Goal: Use online tool/utility: Utilize a website feature to perform a specific function

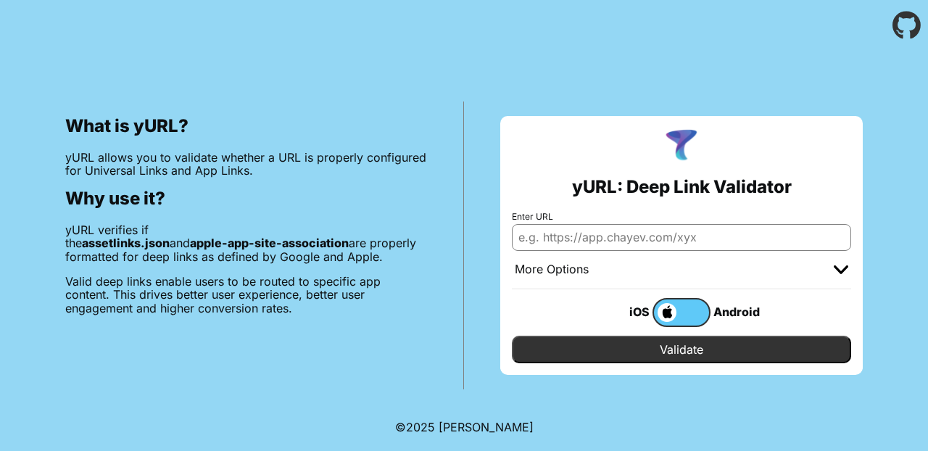
click at [621, 236] on input "Enter URL" at bounding box center [681, 237] width 339 height 26
type input "farmersonly.com"
click at [702, 353] on input "Validate" at bounding box center [681, 350] width 339 height 28
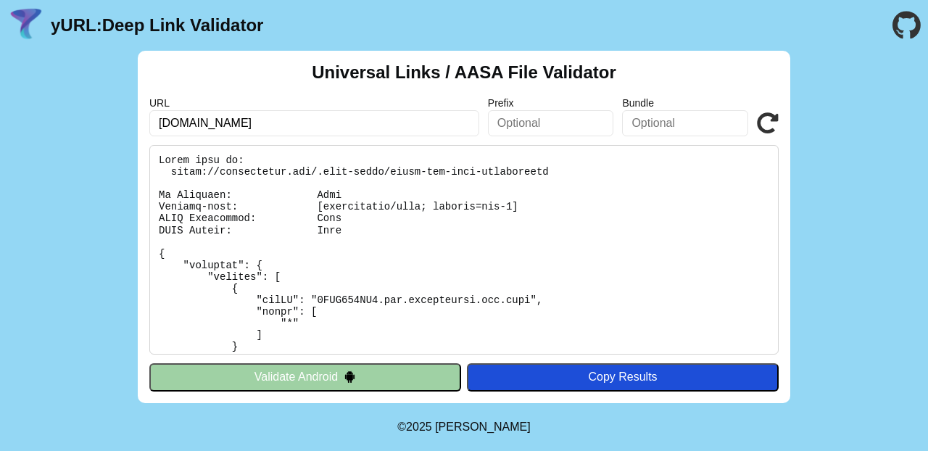
click at [264, 373] on button "Validate Android" at bounding box center [305, 377] width 312 height 28
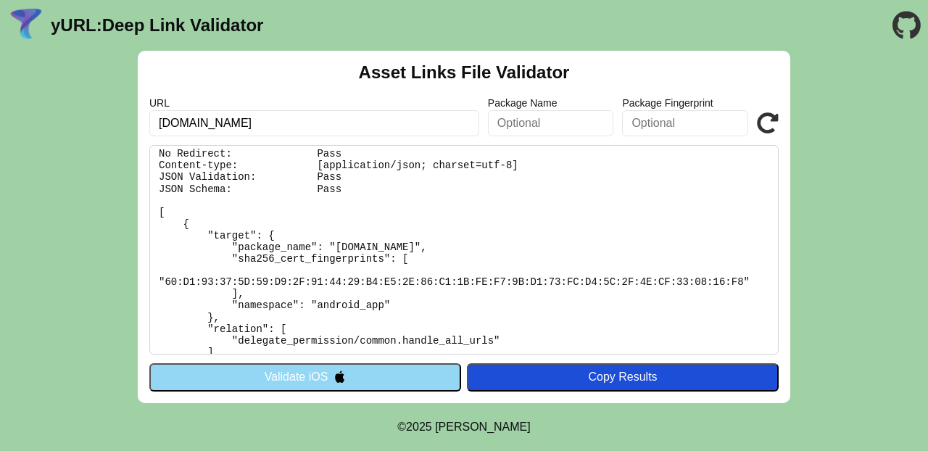
scroll to position [78, 0]
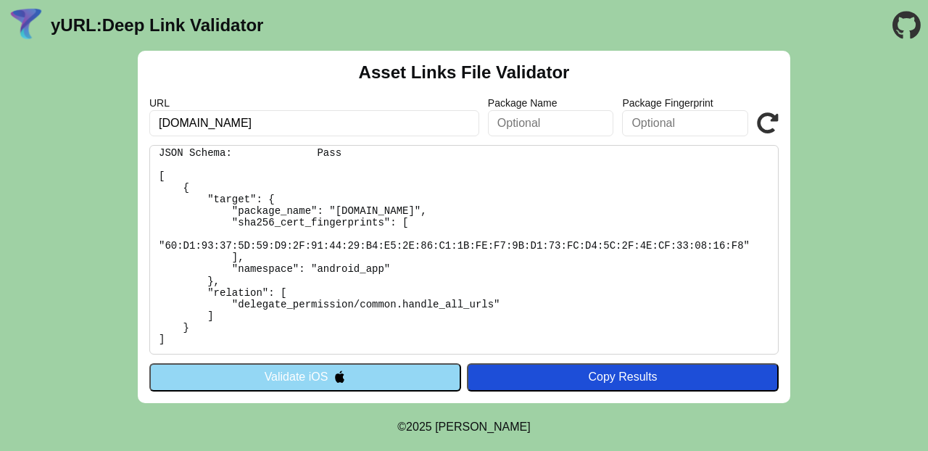
click at [289, 381] on button "Validate iOS" at bounding box center [305, 377] width 312 height 28
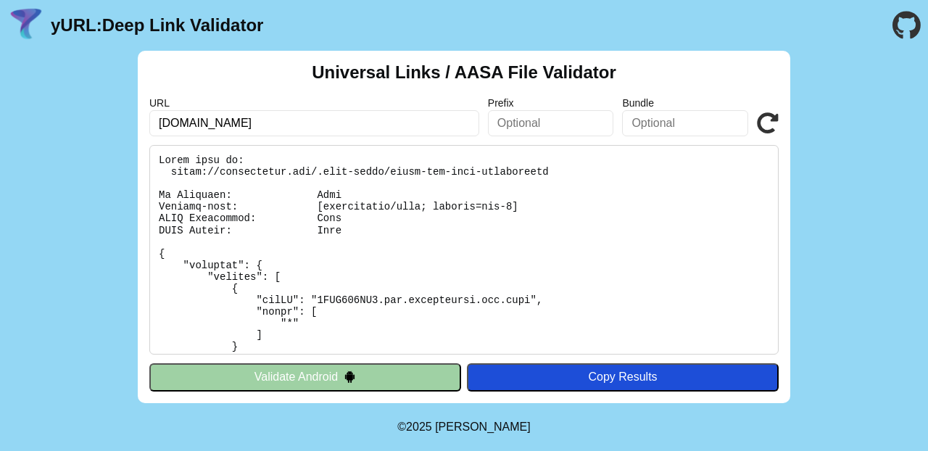
scroll to position [41, 0]
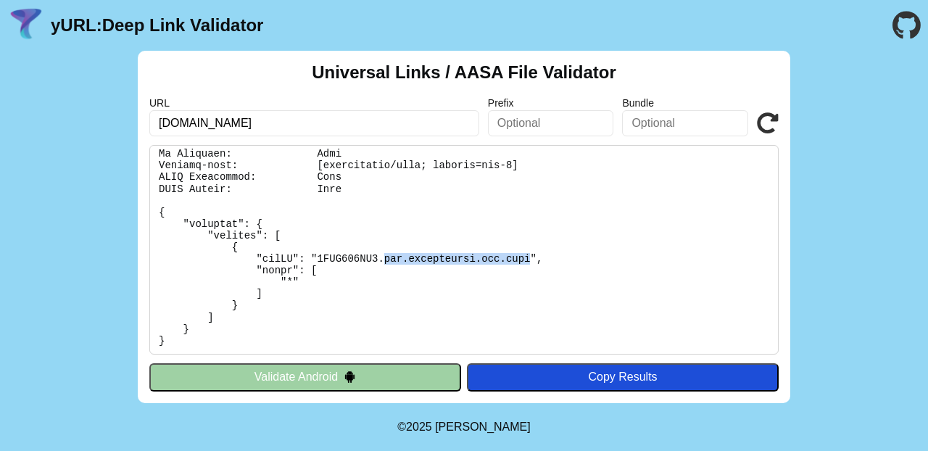
drag, startPoint x: 385, startPoint y: 259, endPoint x: 534, endPoint y: 260, distance: 148.7
click at [534, 260] on pre at bounding box center [463, 250] width 629 height 210
click at [346, 260] on pre at bounding box center [463, 250] width 629 height 210
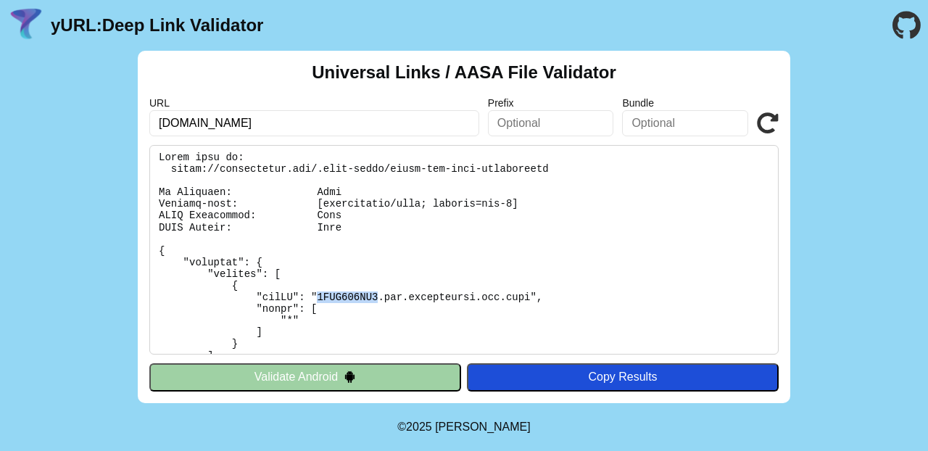
scroll to position [0, 0]
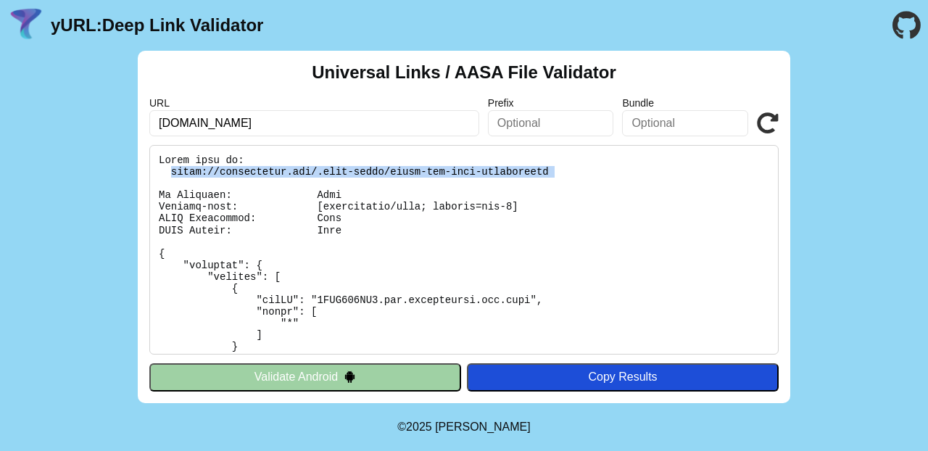
drag, startPoint x: 169, startPoint y: 170, endPoint x: 561, endPoint y: 182, distance: 392.5
click at [561, 182] on pre at bounding box center [463, 250] width 629 height 210
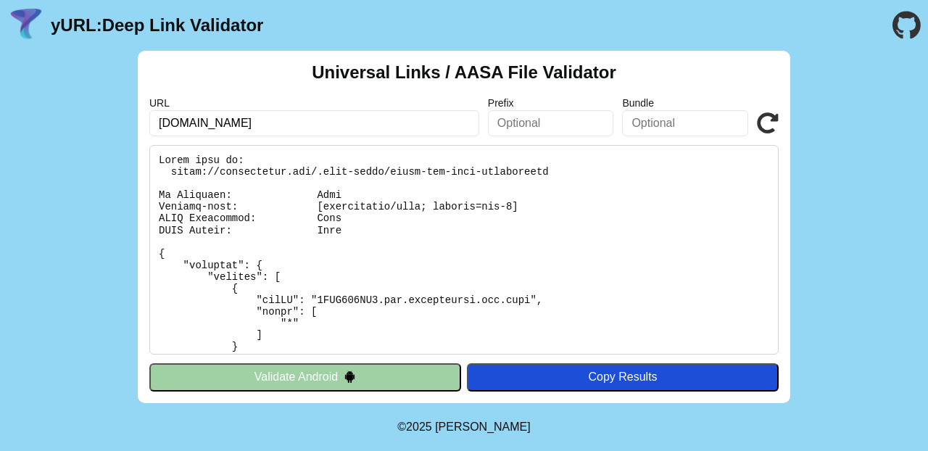
click at [181, 123] on input "[DOMAIN_NAME]" at bounding box center [314, 123] width 330 height 26
click at [207, 122] on input "equestrainsingles.com" at bounding box center [314, 123] width 330 height 26
type input "equestriansingles.com"
click at [372, 370] on button "Validate Android" at bounding box center [305, 377] width 312 height 28
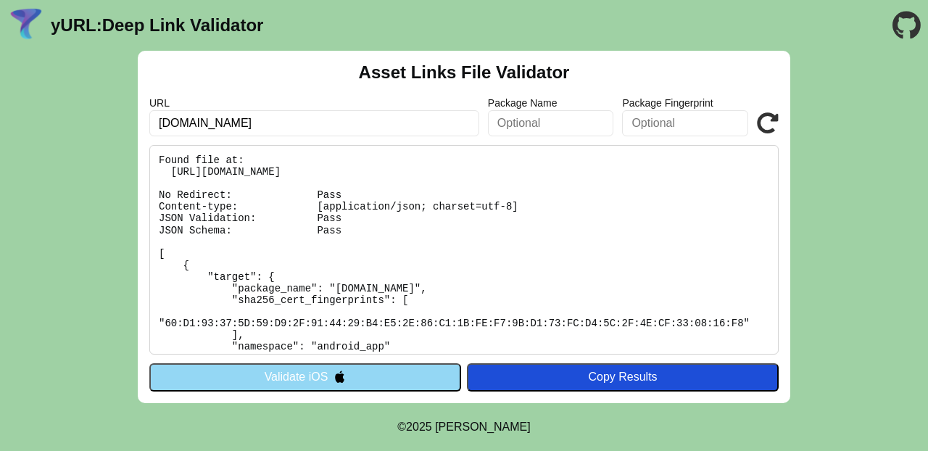
click at [311, 380] on button "Validate iOS" at bounding box center [305, 377] width 312 height 28
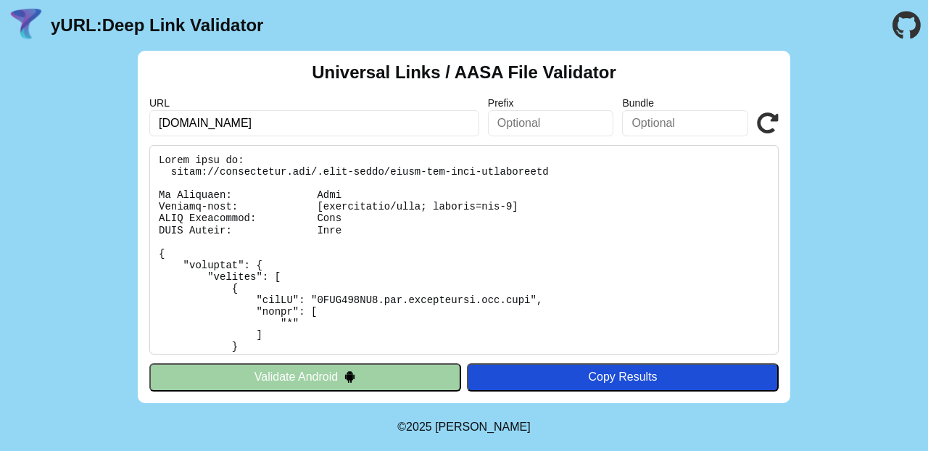
click at [220, 122] on input "farmersonly.com" at bounding box center [314, 123] width 330 height 26
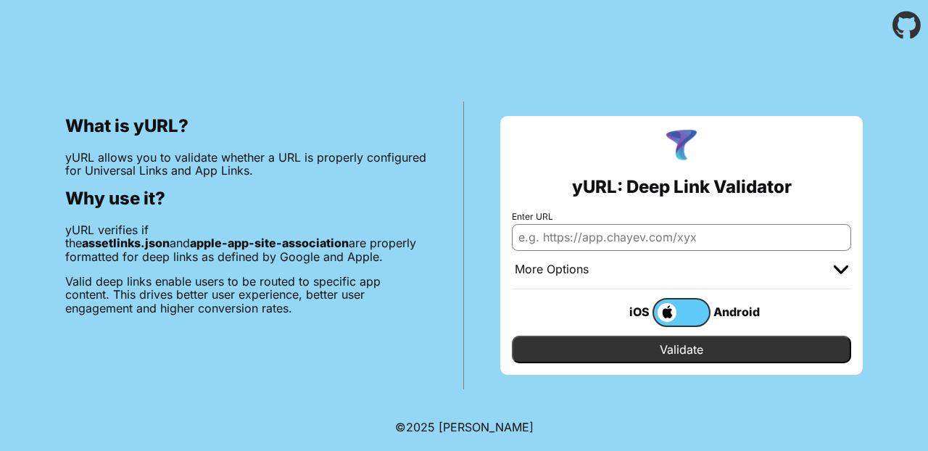
click at [637, 238] on input "Enter URL" at bounding box center [681, 237] width 339 height 26
type input "[DOMAIN_NAME]"
click at [652, 346] on input "Validate" at bounding box center [681, 350] width 339 height 28
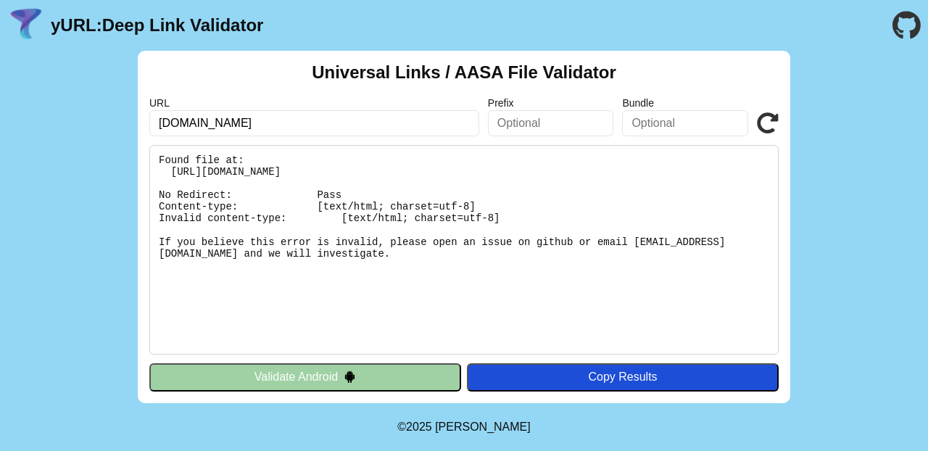
click at [249, 120] on input "[DOMAIN_NAME]" at bounding box center [314, 123] width 330 height 26
click at [195, 122] on input "[DOMAIN_NAME]" at bounding box center [314, 123] width 330 height 26
drag, startPoint x: 304, startPoint y: 287, endPoint x: 162, endPoint y: 154, distance: 195.0
click at [162, 154] on pre "Found file at: [URL][DOMAIN_NAME] No Redirect: Pass Content-type: [text/html; c…" at bounding box center [463, 250] width 629 height 210
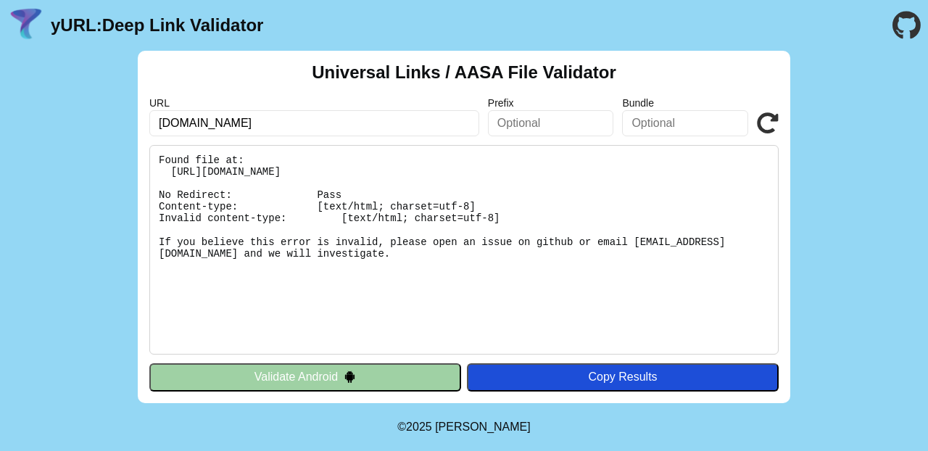
click at [231, 327] on pre "Found file at: [URL][DOMAIN_NAME] No Redirect: Pass Content-type: [text/html; c…" at bounding box center [463, 250] width 629 height 210
click at [310, 377] on button "Validate Android" at bounding box center [305, 377] width 312 height 28
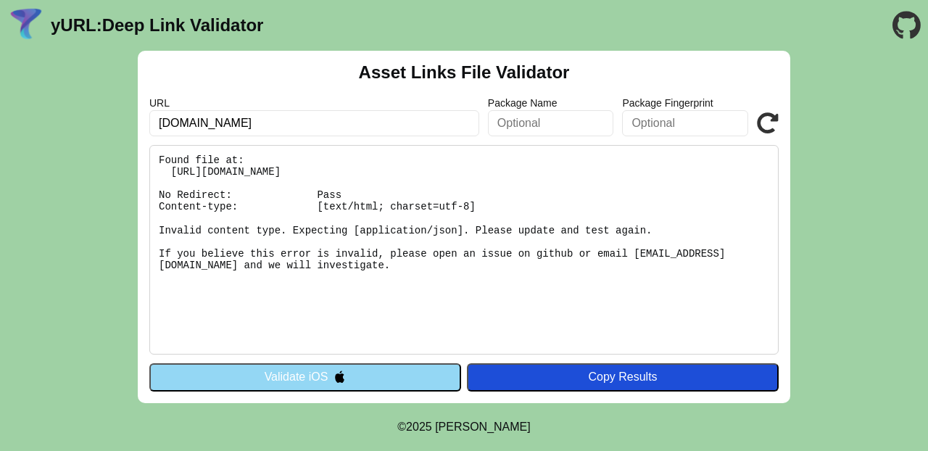
click at [277, 379] on button "Validate iOS" at bounding box center [305, 377] width 312 height 28
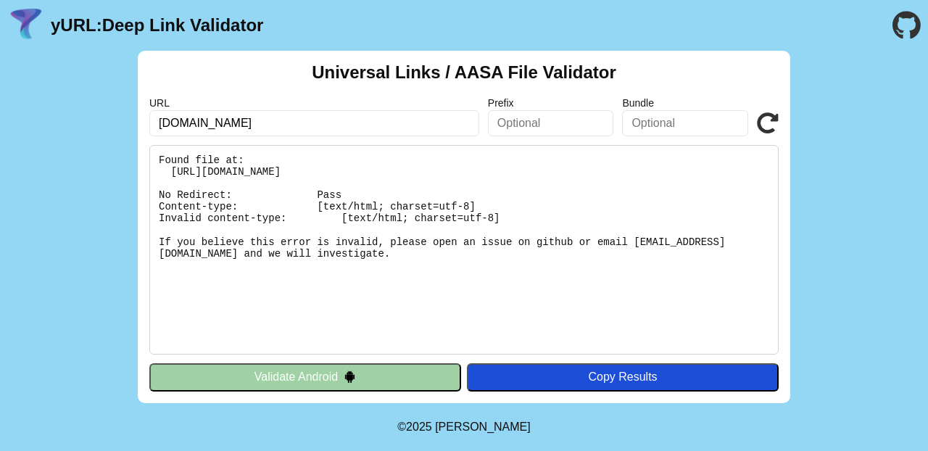
click at [249, 123] on input "[DOMAIN_NAME]" at bounding box center [314, 123] width 330 height 26
type input "farmersonly.com"
click at [276, 376] on button "Validate Android" at bounding box center [305, 377] width 312 height 28
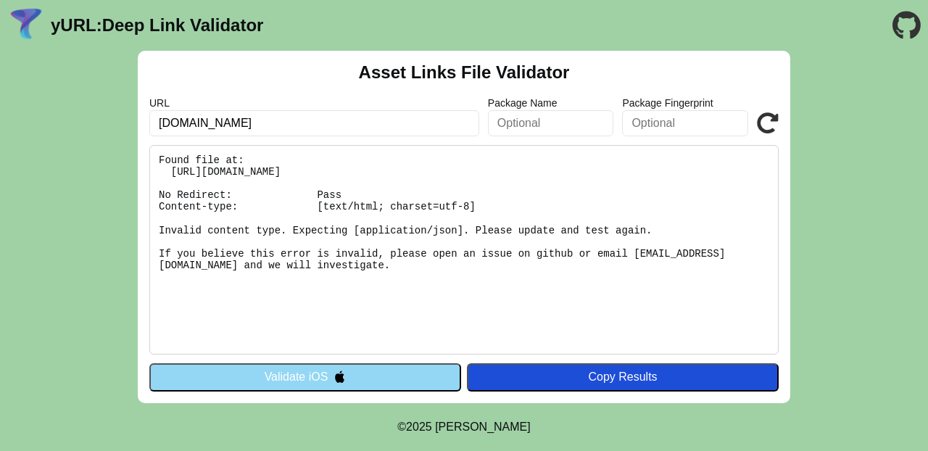
click at [296, 378] on button "Validate iOS" at bounding box center [305, 377] width 312 height 28
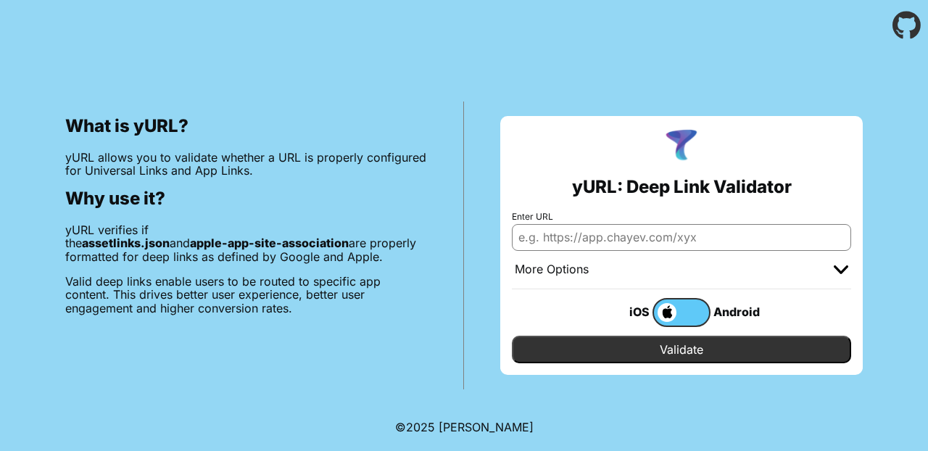
click at [637, 248] on input "Enter URL" at bounding box center [681, 237] width 339 height 26
type input "farmersonly.com"
click at [675, 350] on input "Validate" at bounding box center [681, 350] width 339 height 28
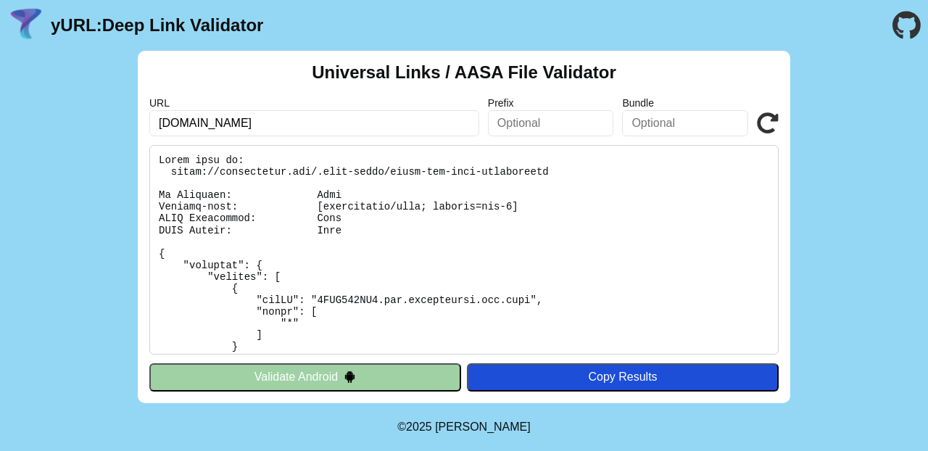
click at [664, 273] on pre at bounding box center [463, 250] width 629 height 210
drag, startPoint x: 159, startPoint y: 121, endPoint x: 244, endPoint y: 128, distance: 85.1
click at [244, 128] on input "[DOMAIN_NAME]" at bounding box center [314, 123] width 330 height 26
click at [249, 199] on pre at bounding box center [463, 250] width 629 height 210
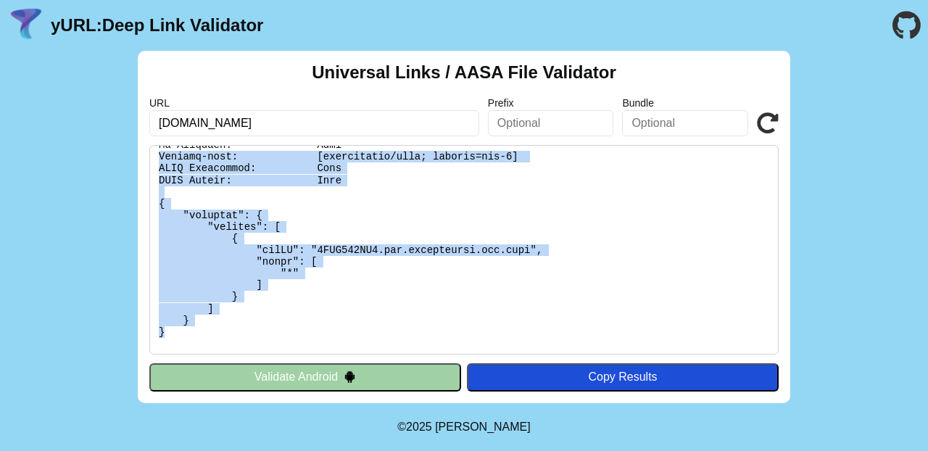
scroll to position [43, 0]
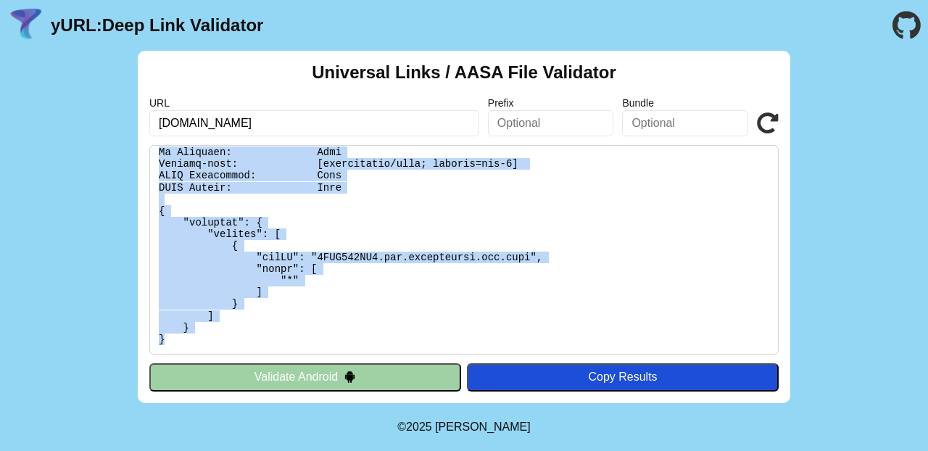
drag, startPoint x: 181, startPoint y: 333, endPoint x: 156, endPoint y: 153, distance: 181.6
click at [156, 153] on pre at bounding box center [463, 250] width 629 height 210
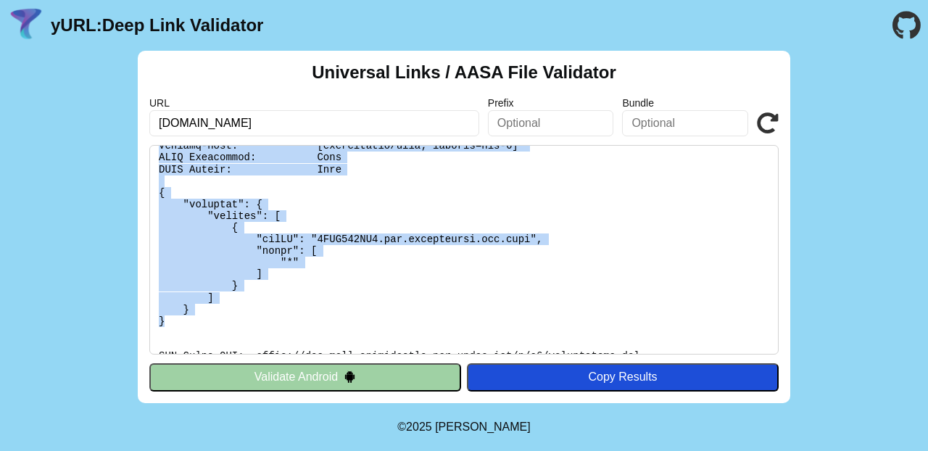
scroll to position [51, 0]
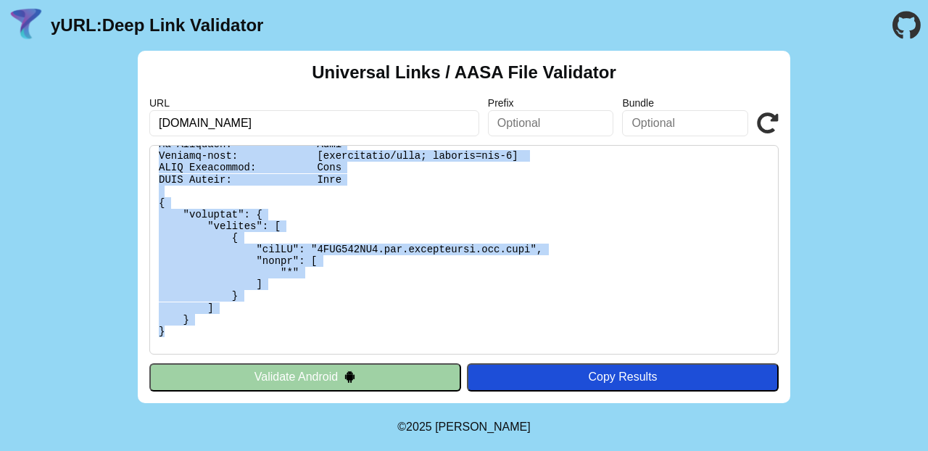
click at [382, 206] on pre at bounding box center [463, 250] width 629 height 210
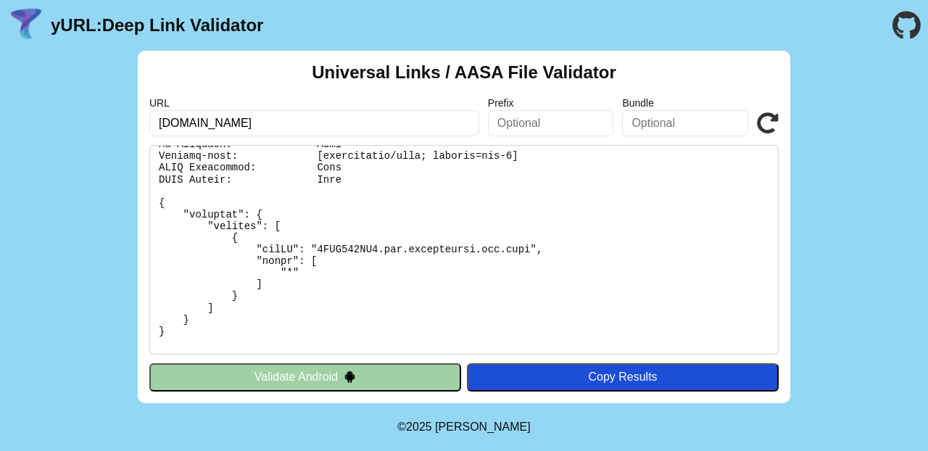
scroll to position [0, 0]
